Goal: Complete application form

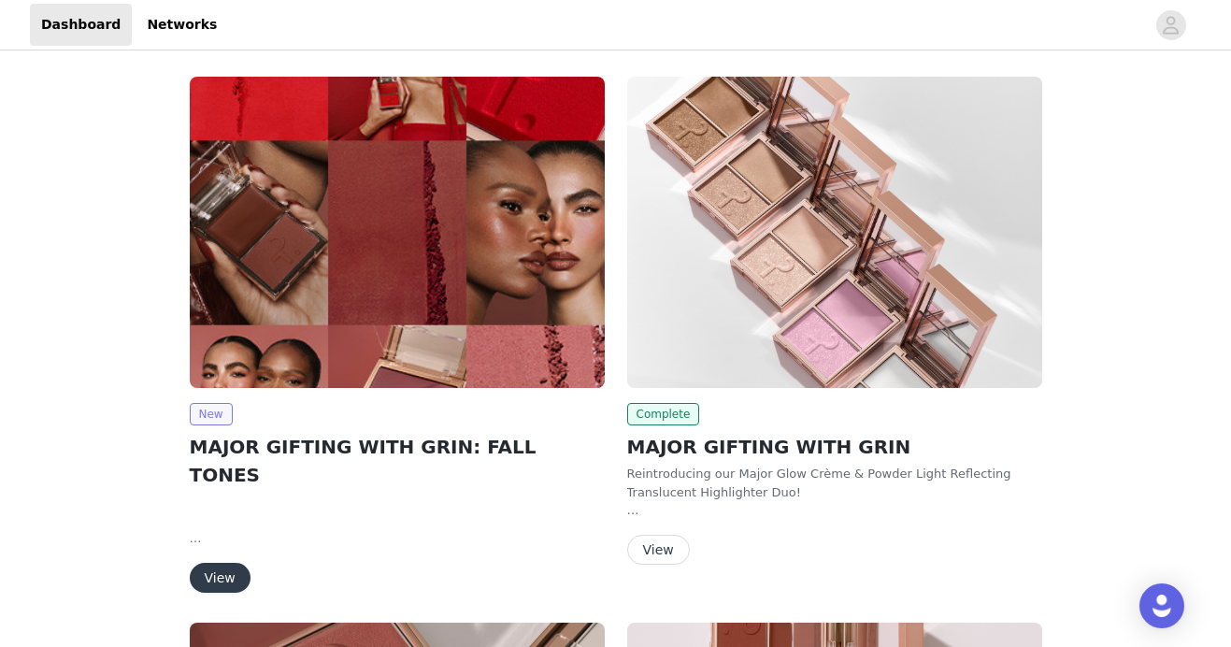
click at [205, 411] on span "New" at bounding box center [211, 414] width 43 height 22
click at [218, 411] on span "New" at bounding box center [211, 414] width 43 height 22
click at [216, 563] on button "View" at bounding box center [220, 578] width 61 height 30
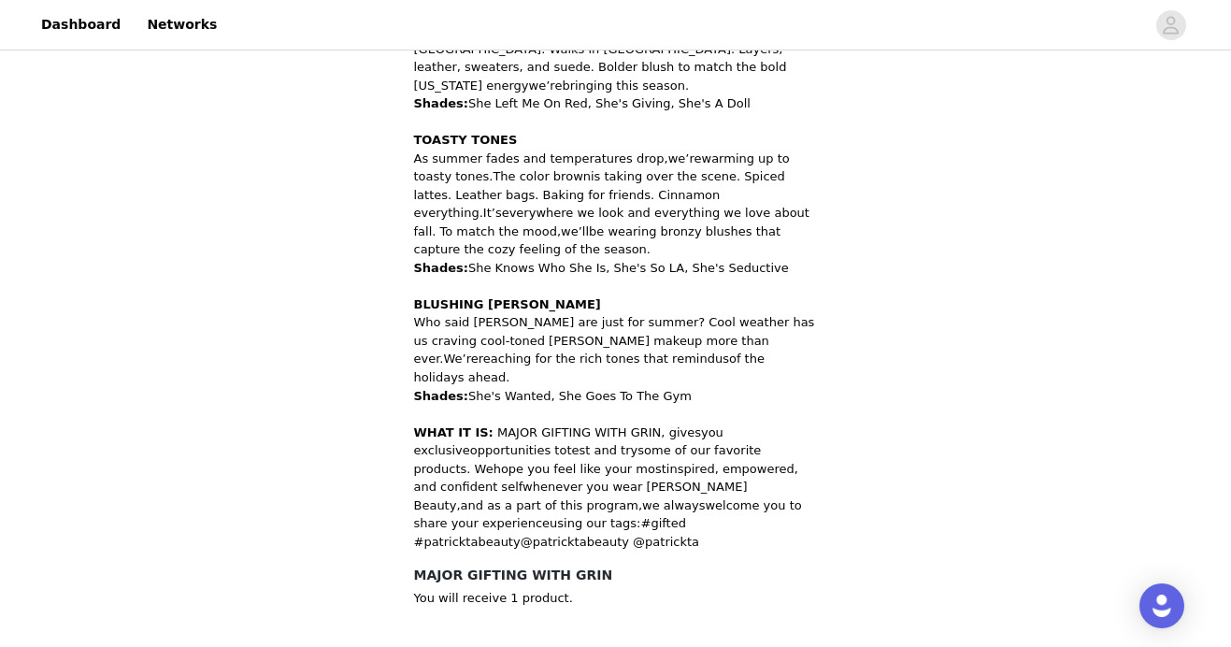
scroll to position [1024, -1]
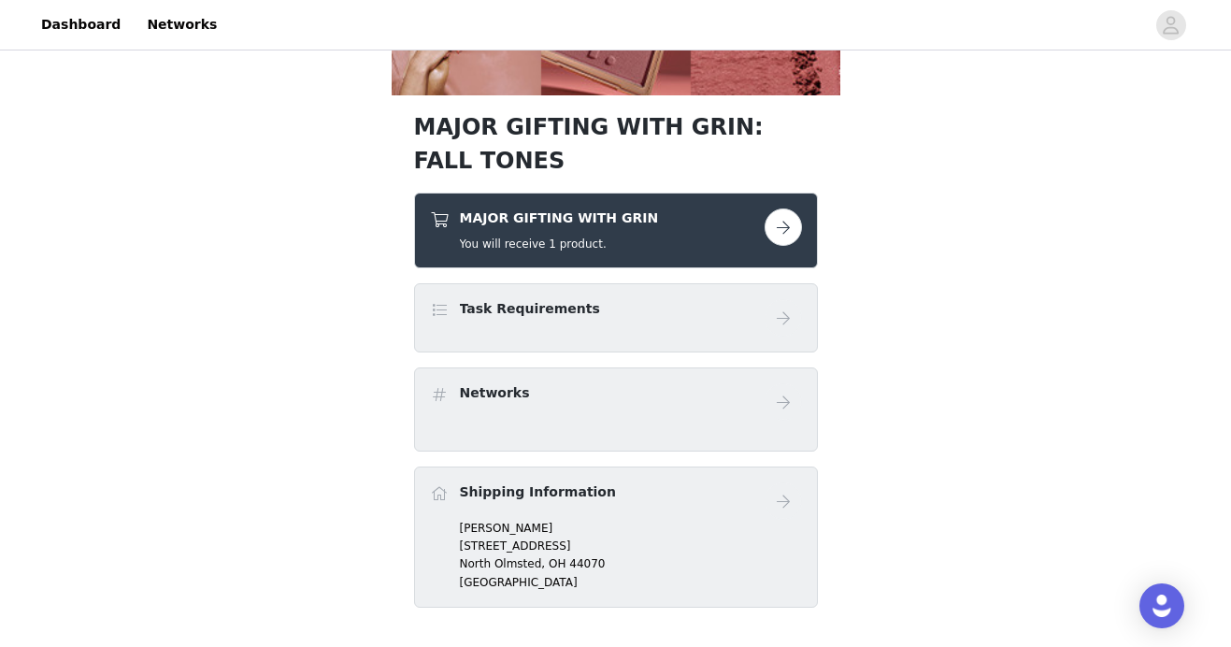
scroll to position [563, 0]
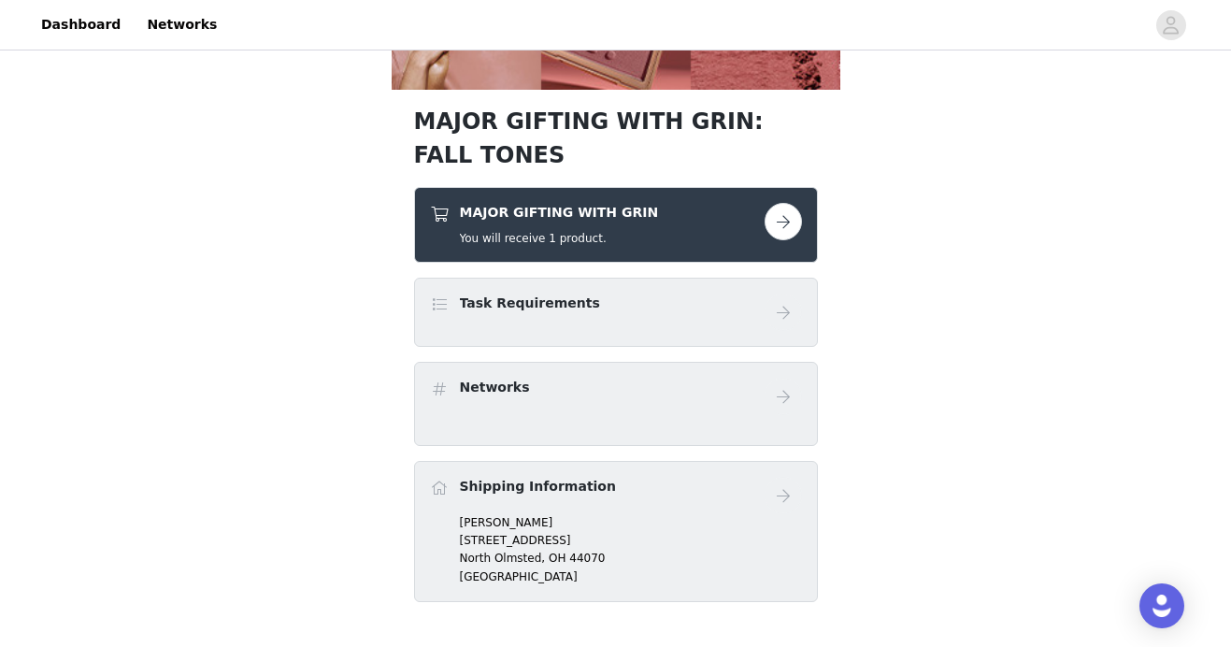
click at [794, 223] on button "button" at bounding box center [783, 221] width 37 height 37
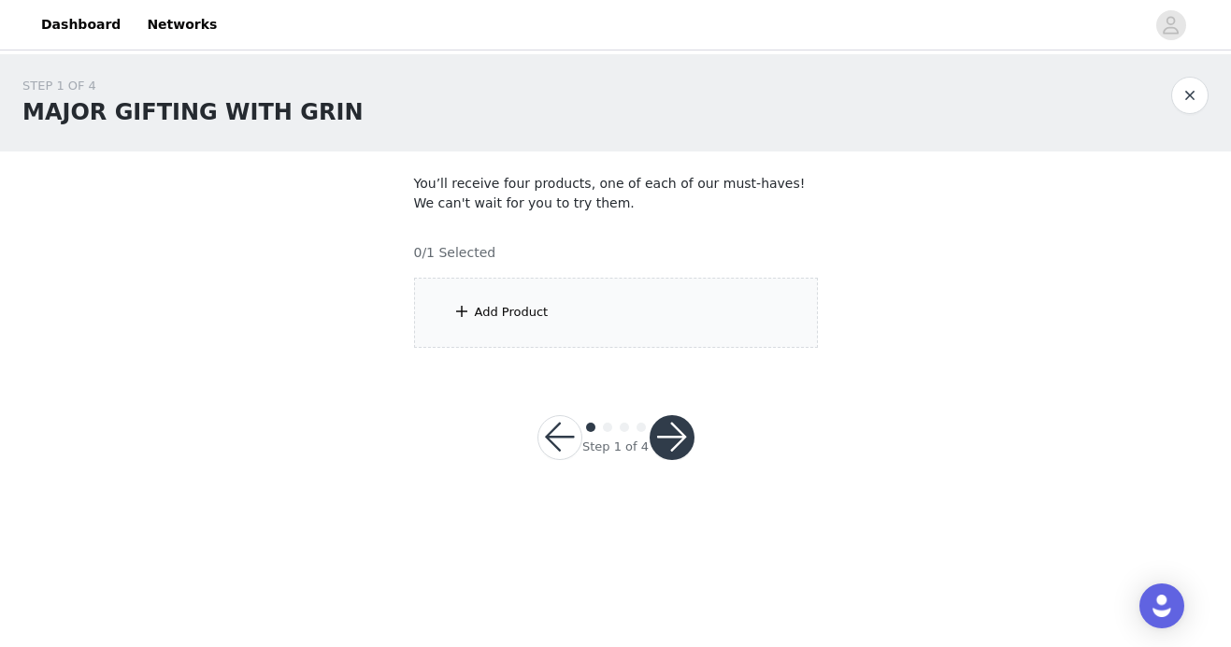
click at [703, 308] on div "Add Product" at bounding box center [616, 313] width 404 height 70
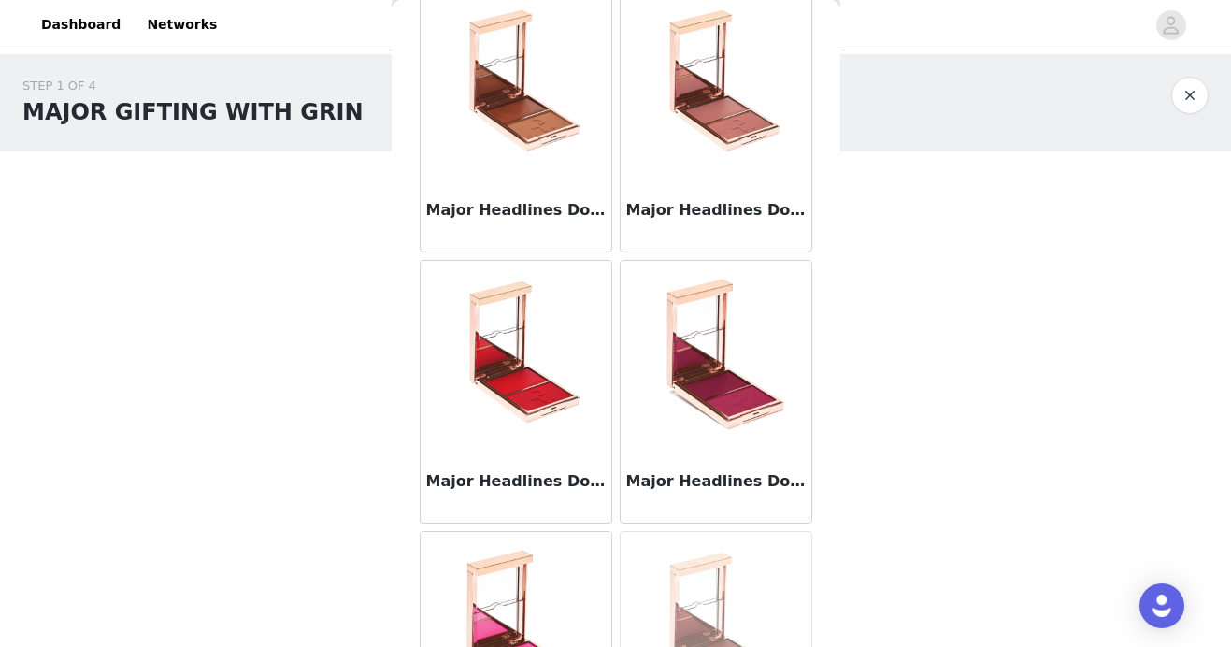
scroll to position [99, 0]
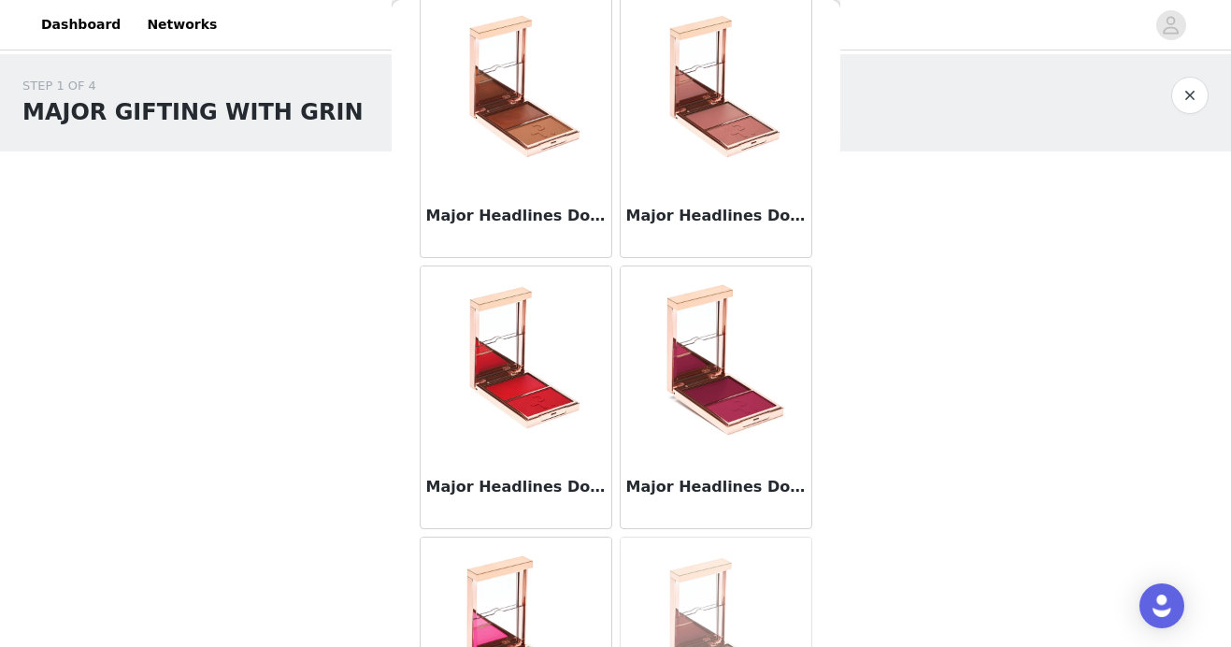
click at [726, 372] on img at bounding box center [716, 359] width 187 height 187
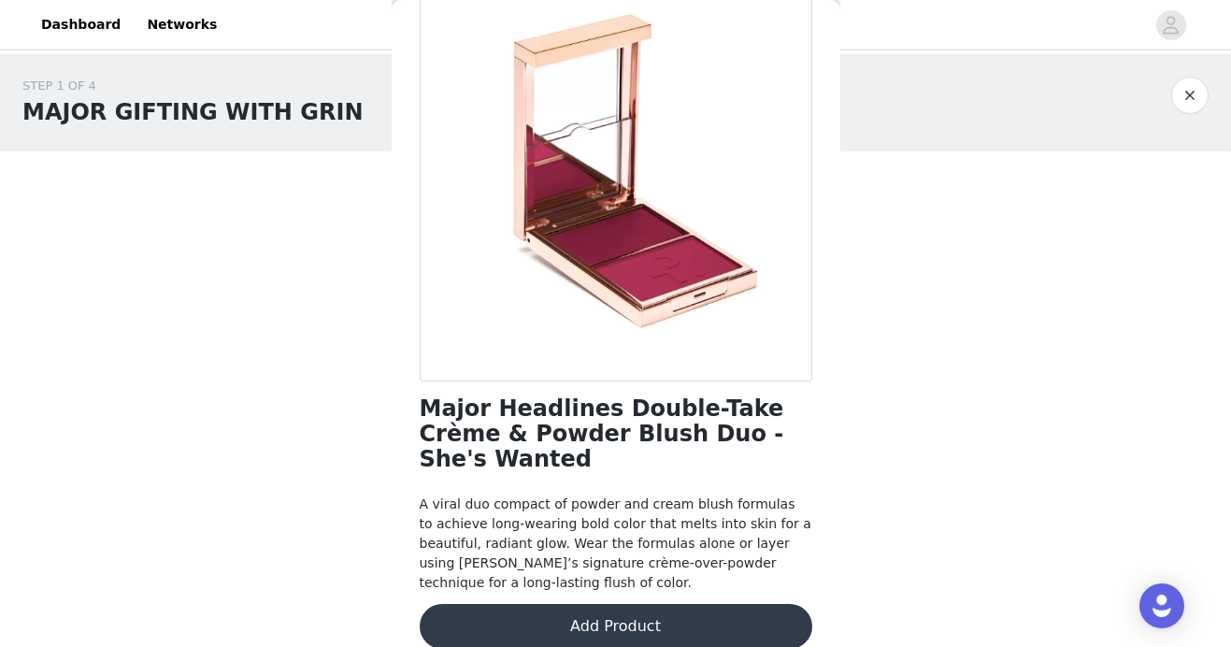
scroll to position [132, 0]
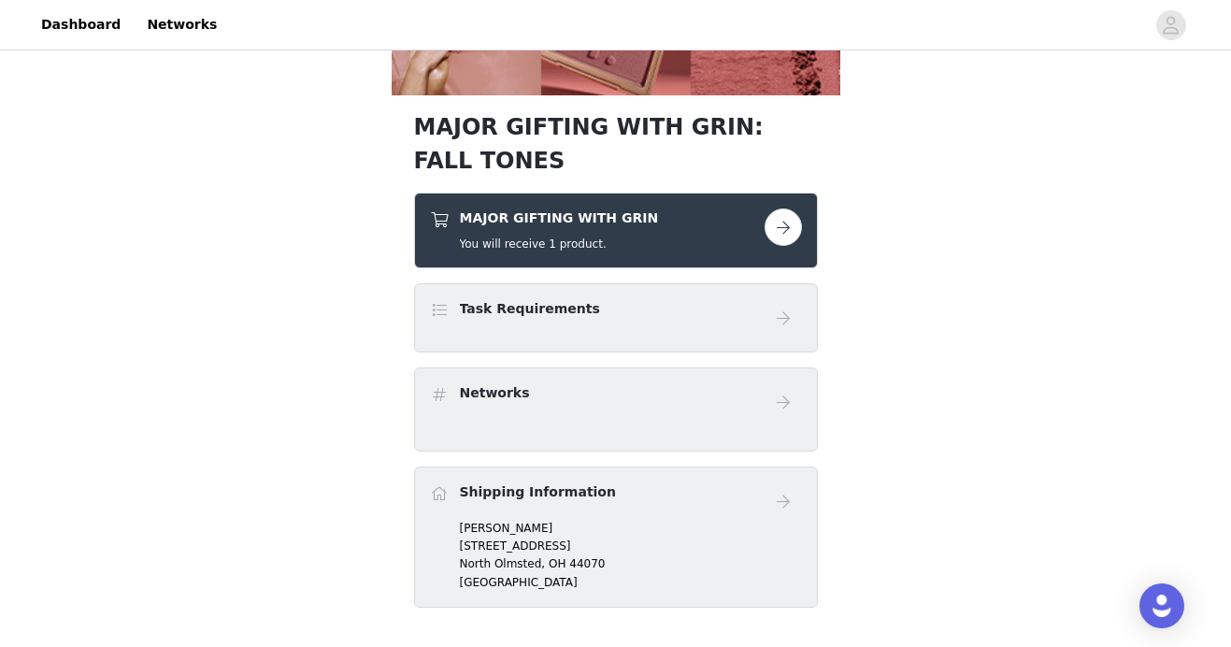
scroll to position [522, 0]
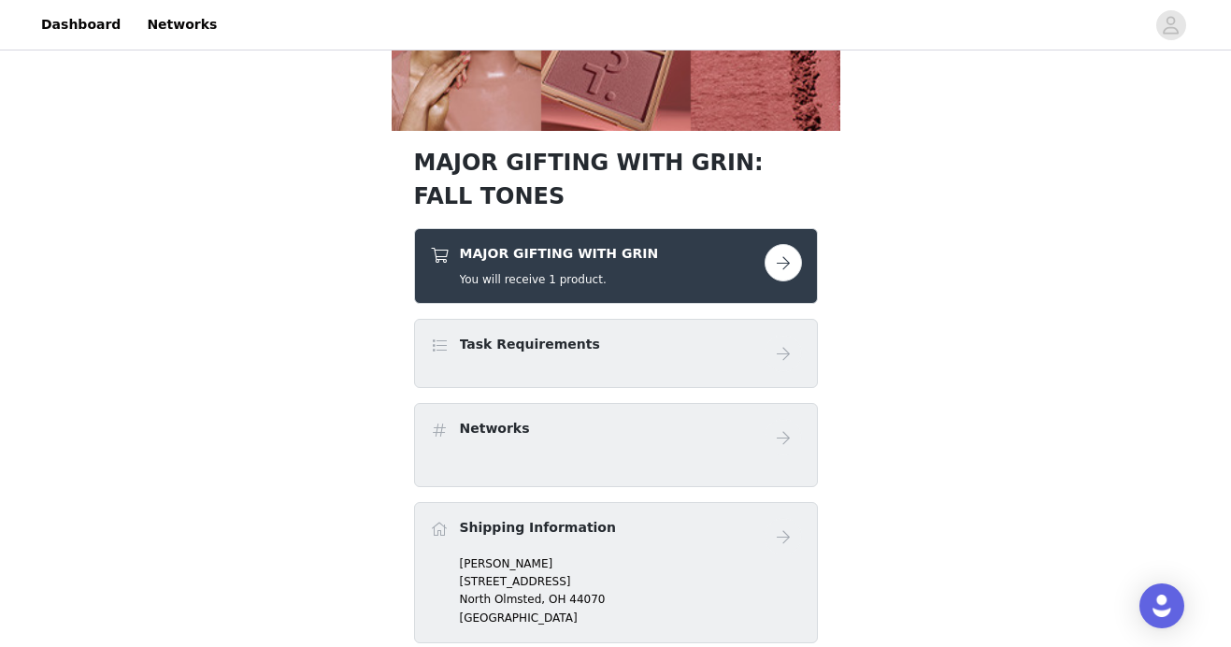
click at [778, 265] on button "button" at bounding box center [783, 262] width 37 height 37
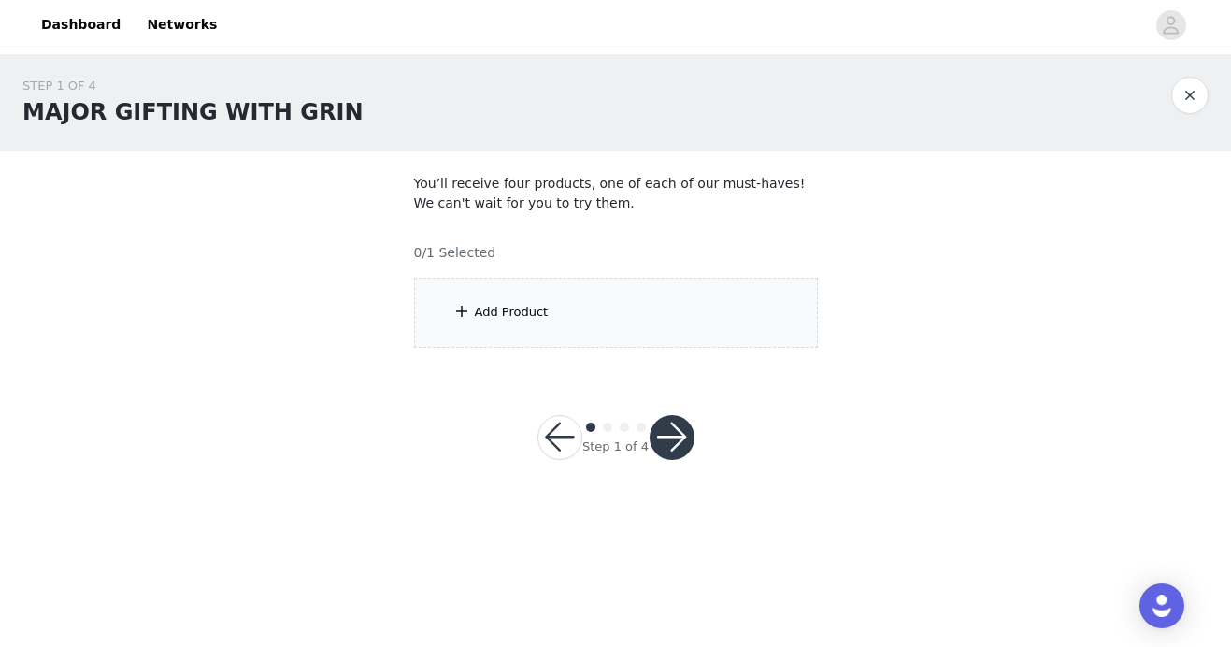
click at [618, 317] on div "Add Product" at bounding box center [616, 313] width 404 height 70
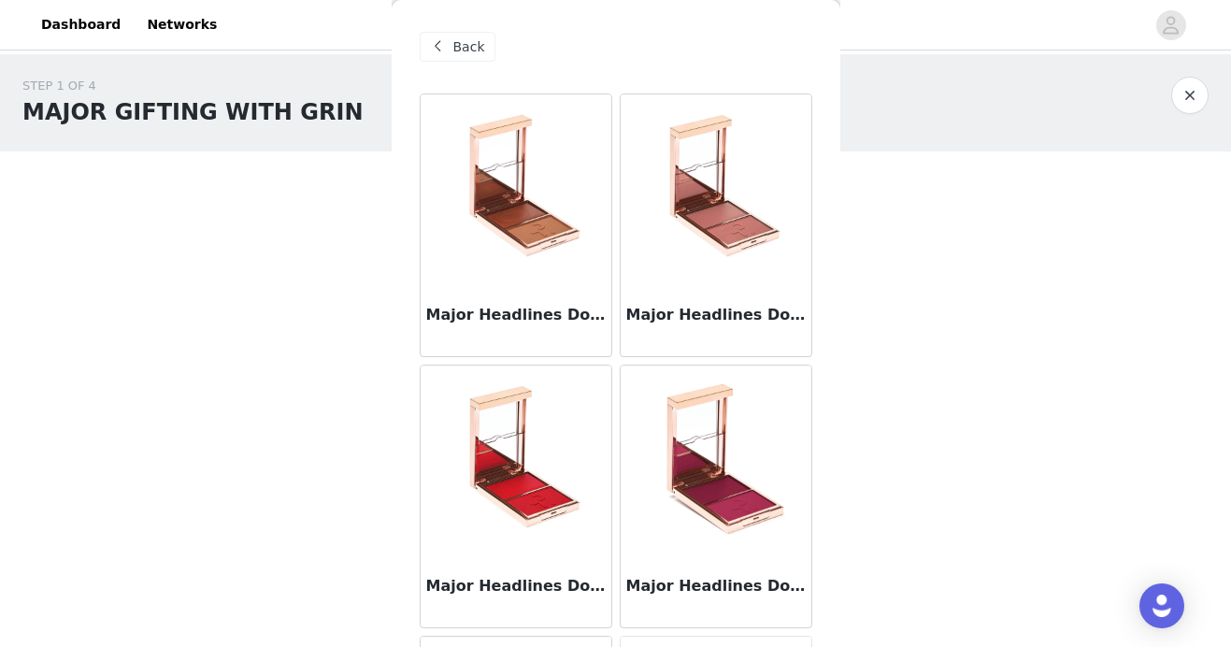
click at [543, 465] on img at bounding box center [515, 458] width 187 height 187
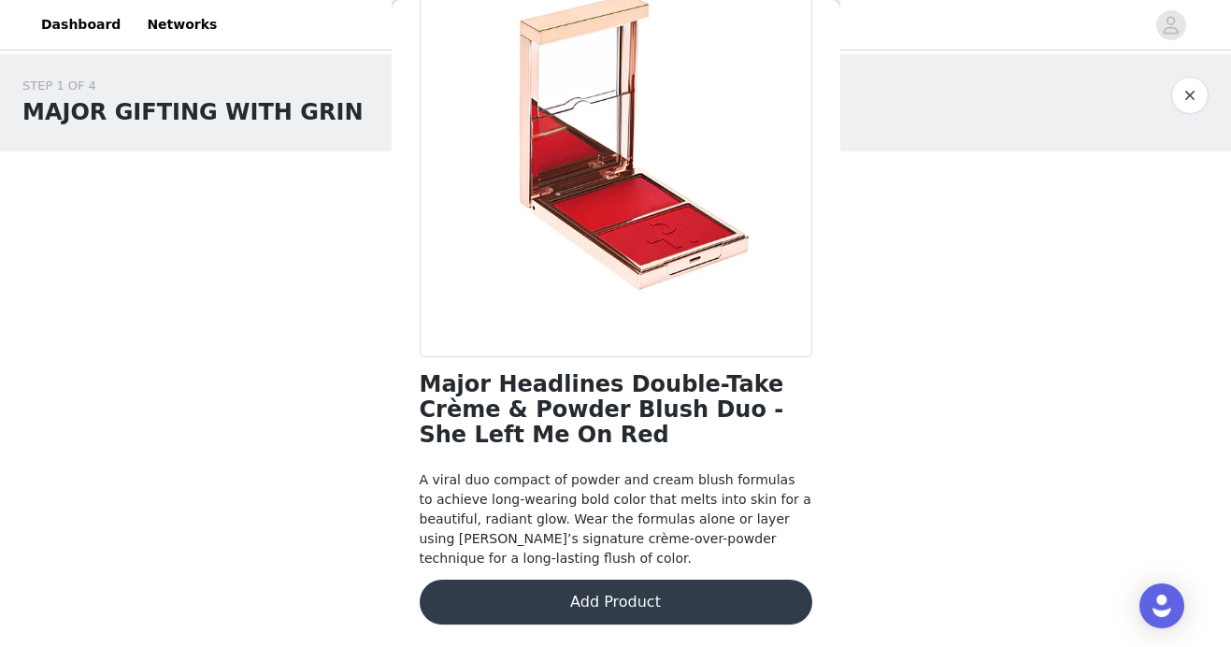
scroll to position [157, 0]
click at [218, 498] on div "STEP 1 OF 4 MAJOR GIFTING WITH GRIN You’ll receive four products, one of each o…" at bounding box center [615, 279] width 1231 height 451
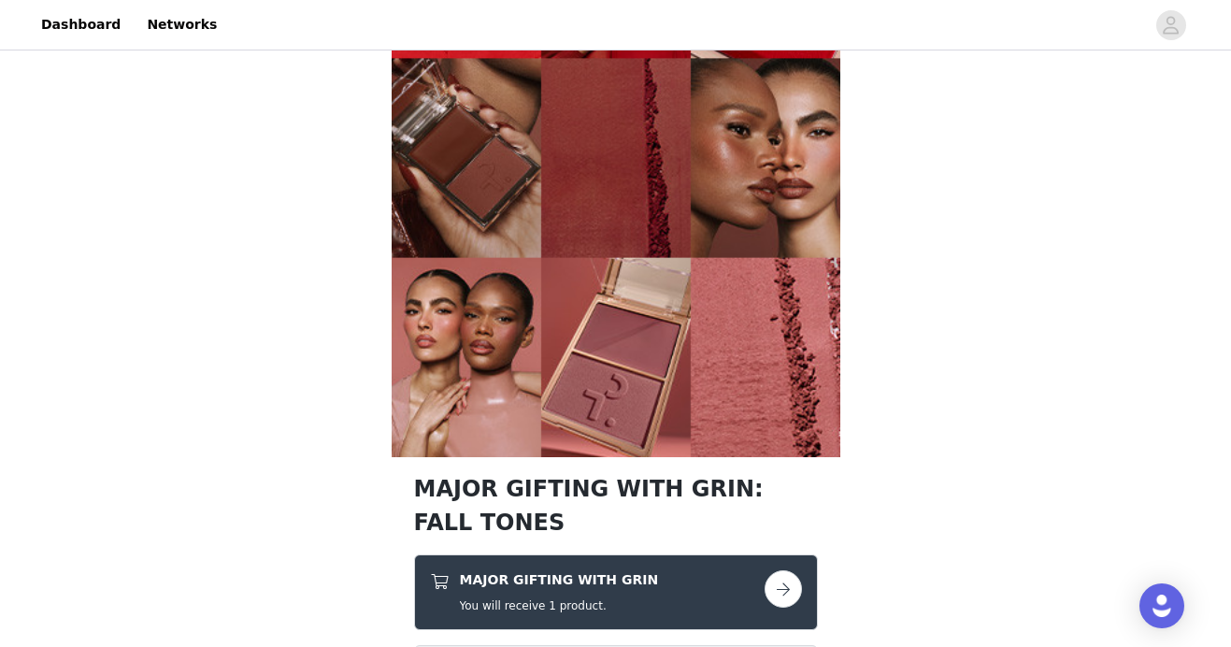
scroll to position [594, 0]
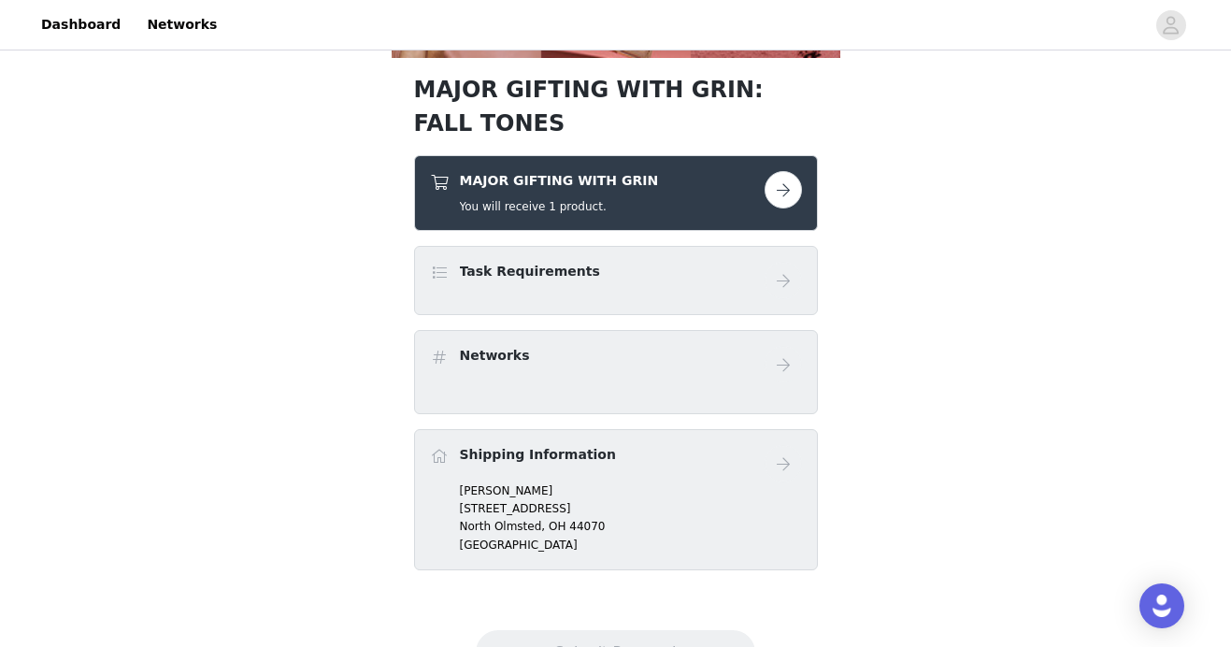
click at [787, 193] on button "button" at bounding box center [783, 189] width 37 height 37
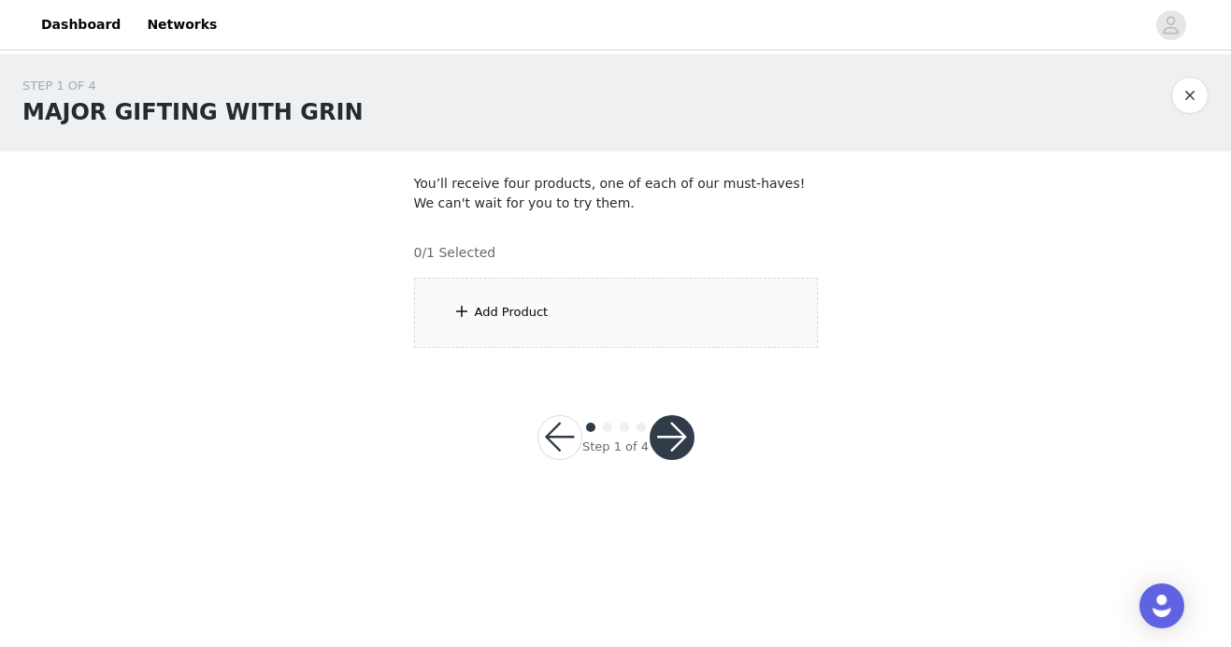
click at [654, 283] on div "Add Product" at bounding box center [616, 313] width 404 height 70
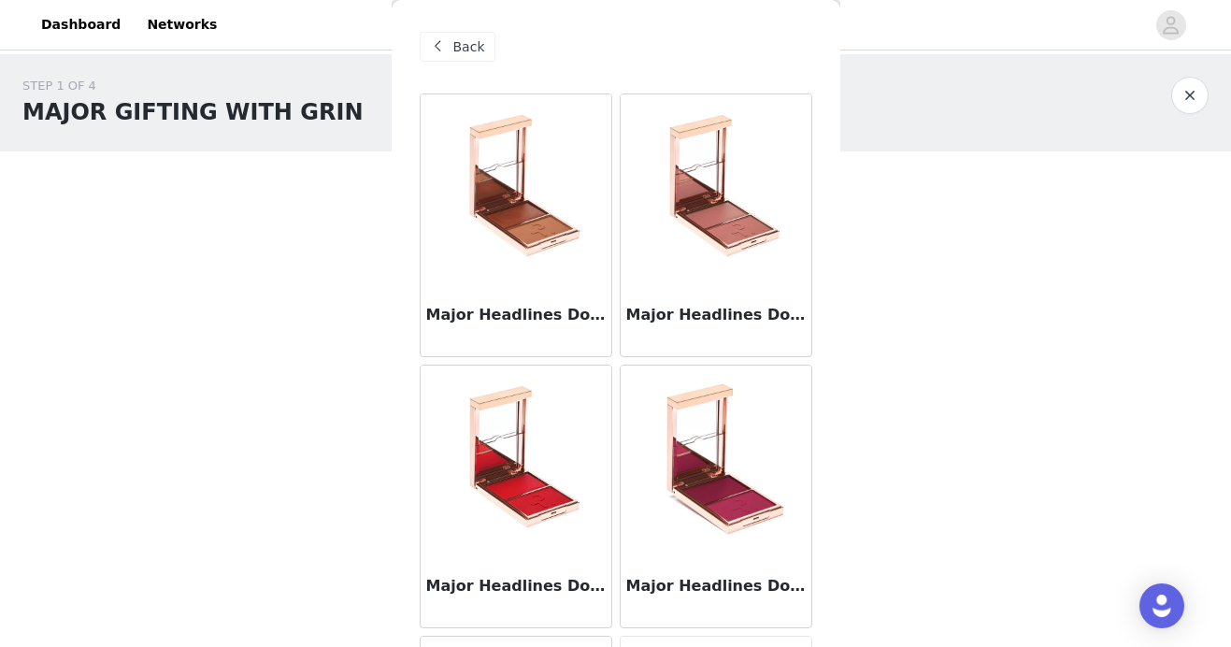
click at [696, 550] on img at bounding box center [716, 458] width 187 height 187
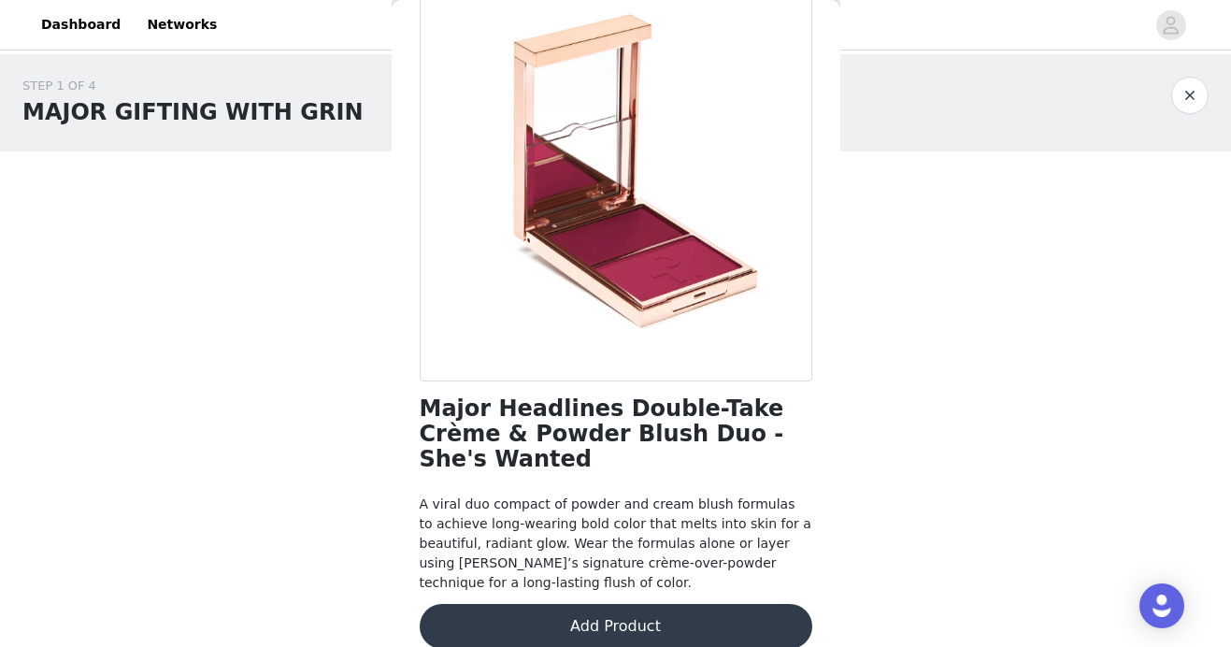
scroll to position [132, 0]
click at [653, 605] on button "Add Product" at bounding box center [616, 627] width 393 height 45
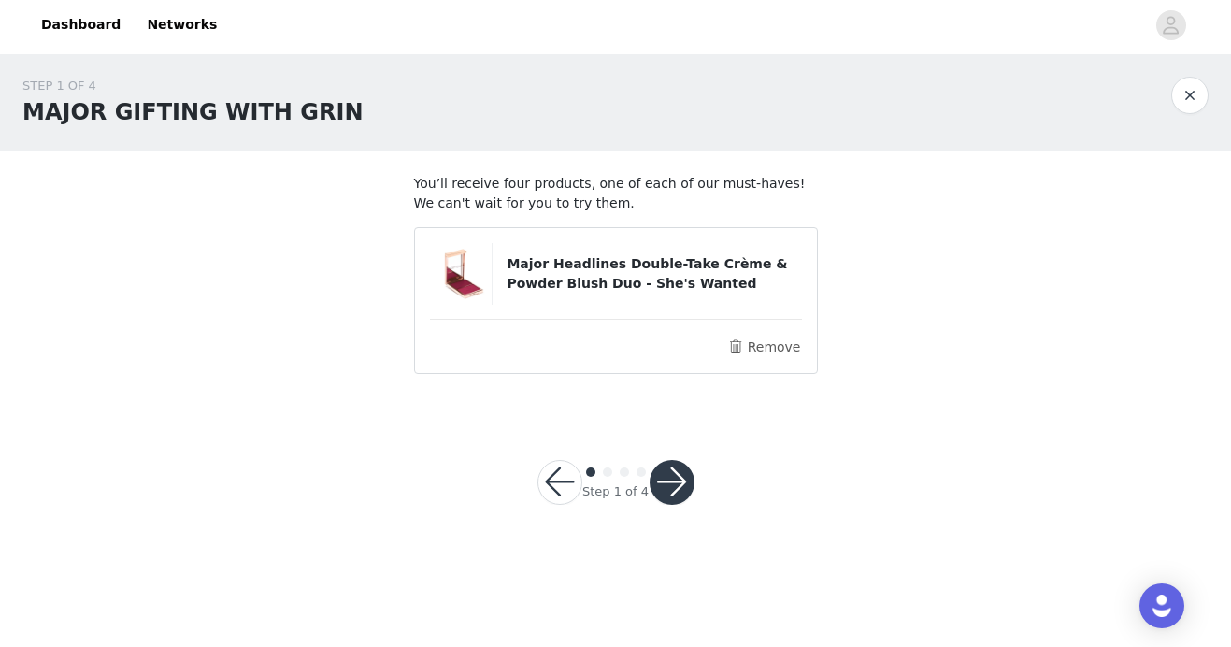
click at [677, 480] on button "button" at bounding box center [672, 482] width 45 height 45
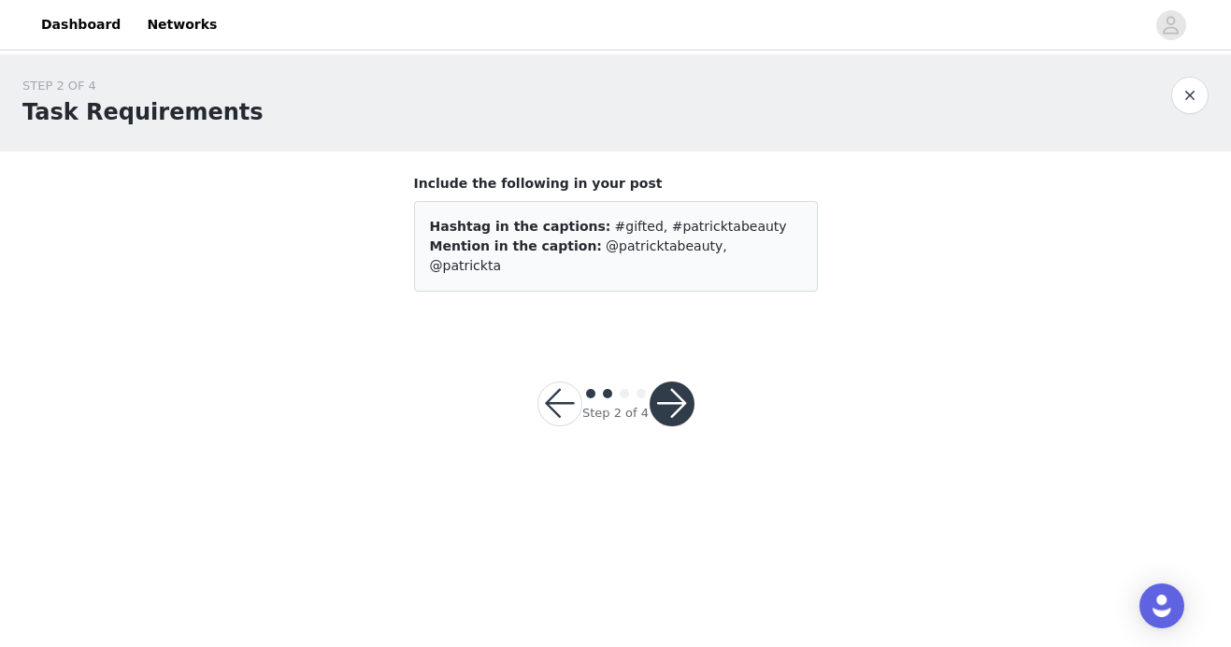
click at [679, 393] on button "button" at bounding box center [672, 403] width 45 height 45
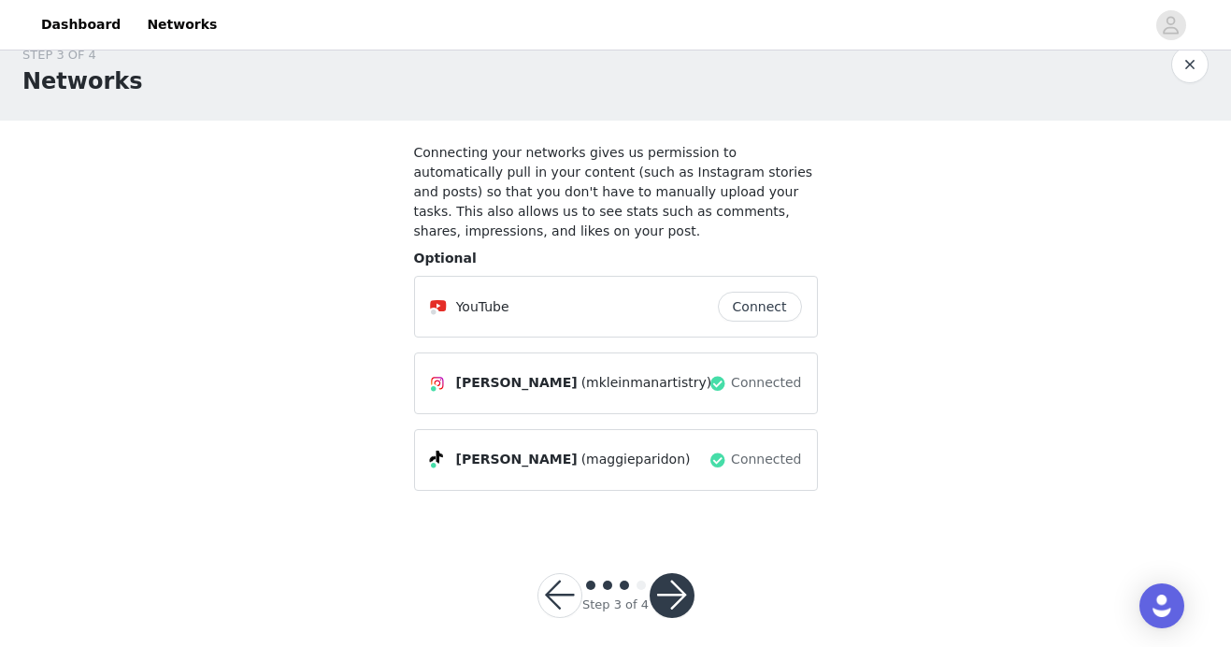
scroll to position [43, 0]
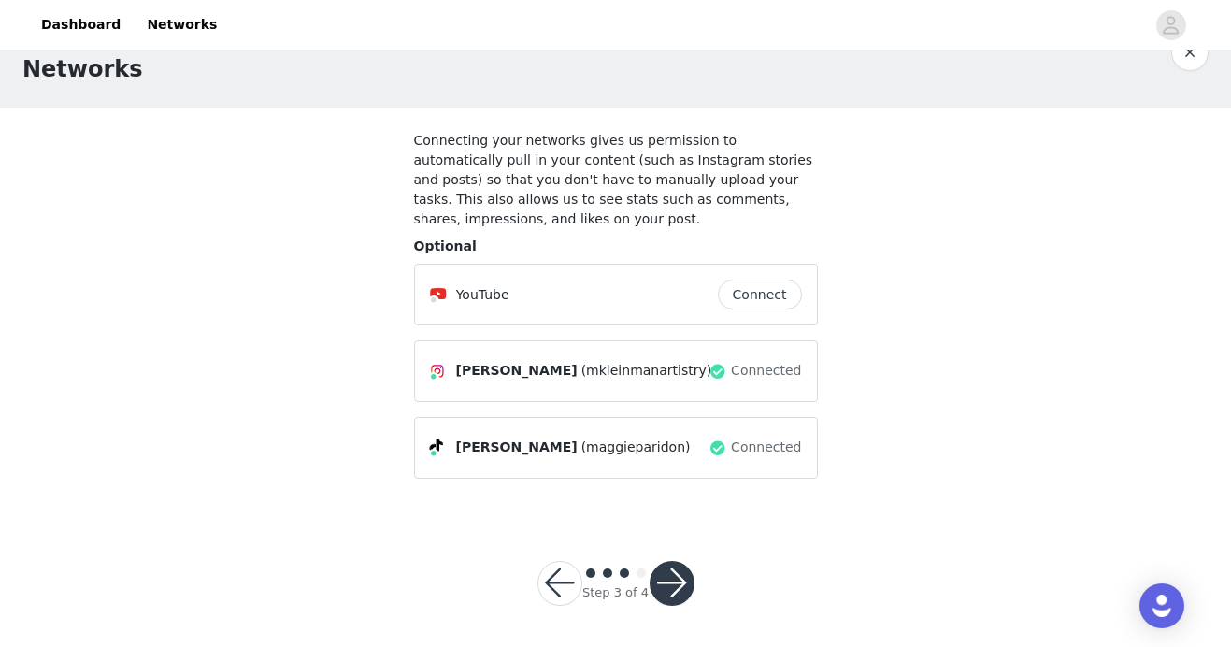
click at [680, 580] on button "button" at bounding box center [672, 583] width 45 height 45
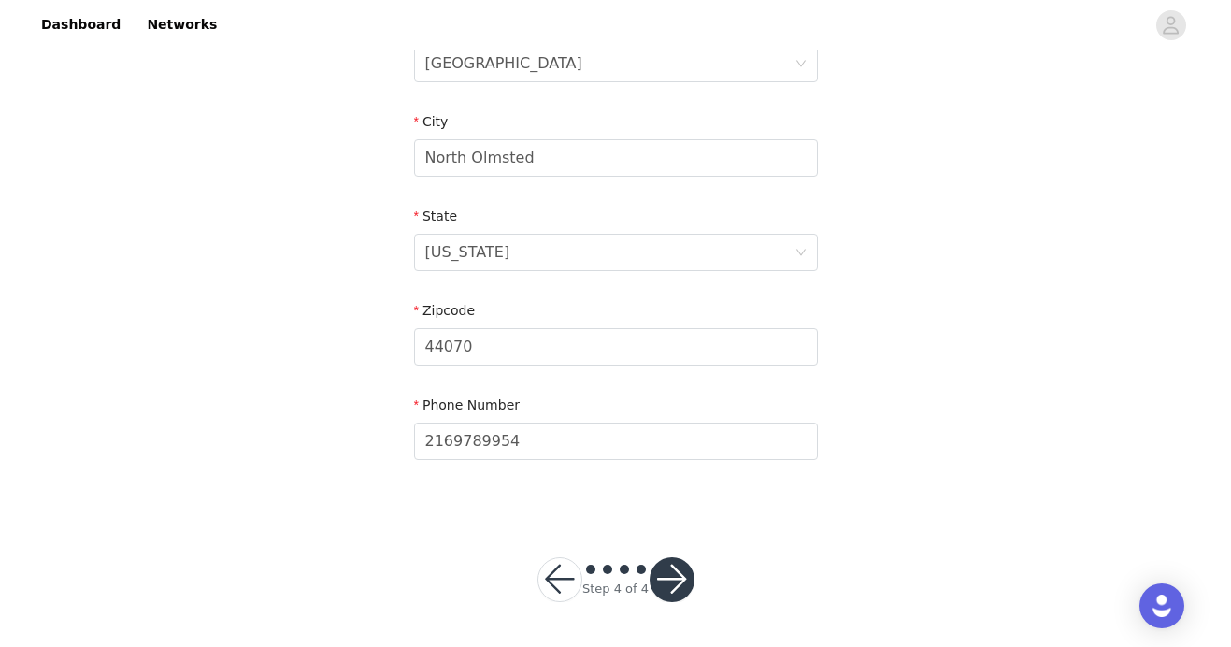
scroll to position [627, 0]
click at [672, 582] on button "button" at bounding box center [672, 580] width 45 height 45
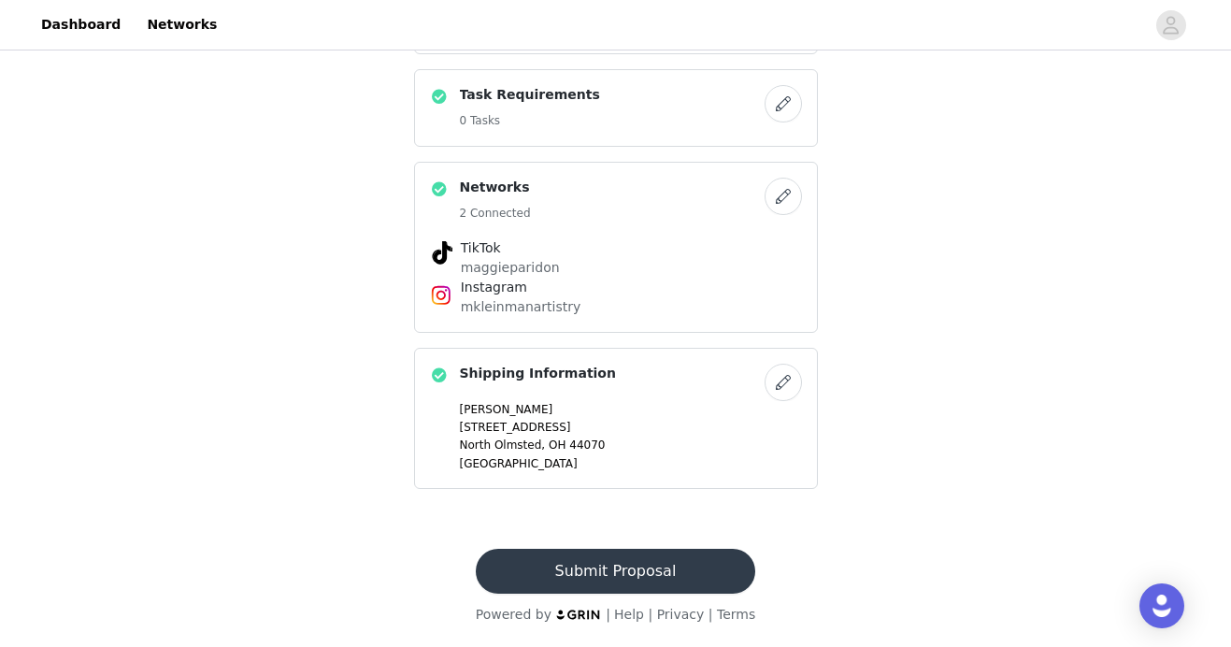
scroll to position [848, 0]
click at [640, 569] on button "Submit Proposal" at bounding box center [615, 571] width 279 height 45
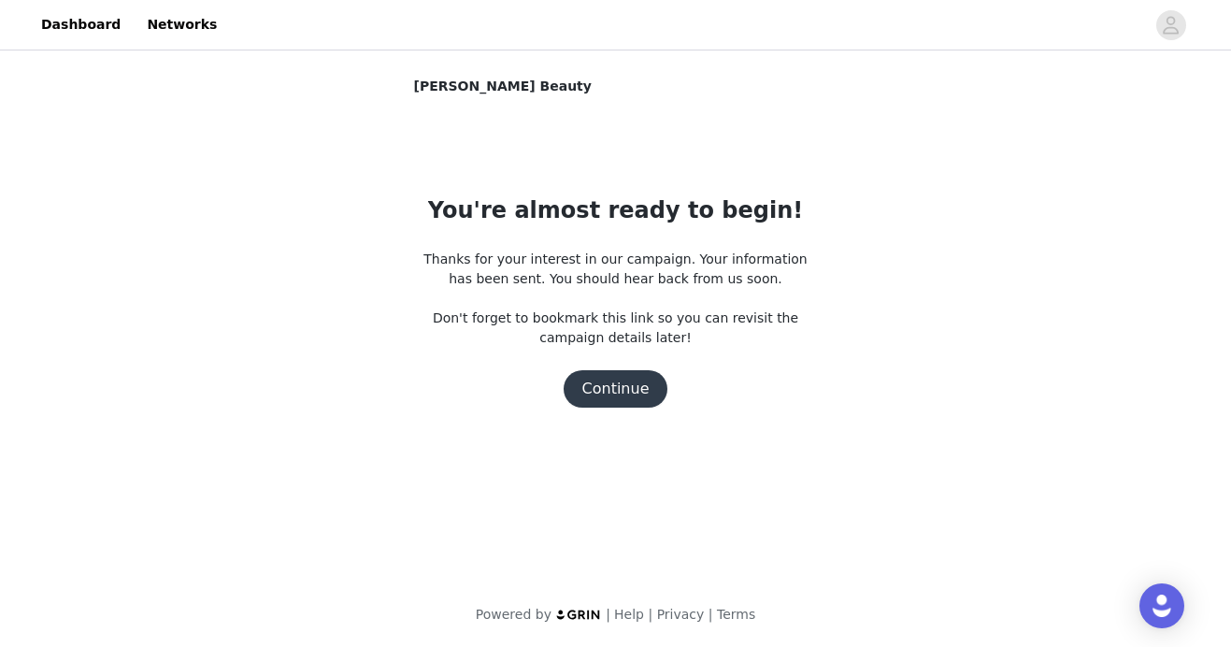
click at [627, 392] on button "Continue" at bounding box center [616, 388] width 105 height 37
